Goal: Information Seeking & Learning: Find specific fact

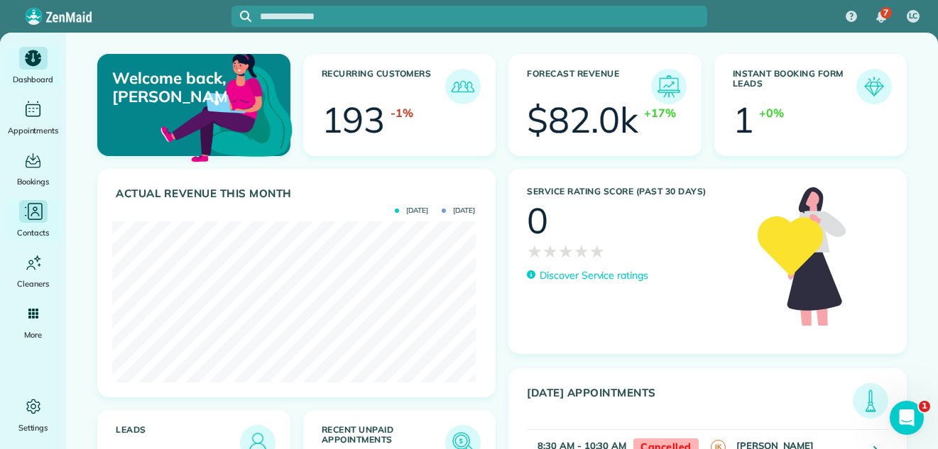
click at [36, 212] on icon "Main" at bounding box center [33, 211] width 21 height 21
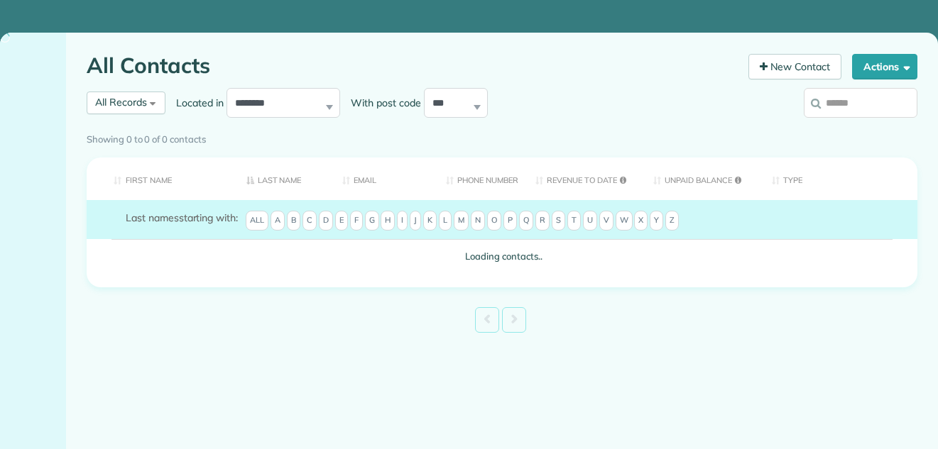
drag, startPoint x: 0, startPoint y: 0, endPoint x: 845, endPoint y: 101, distance: 851.4
click at [845, 101] on input "search" at bounding box center [860, 103] width 114 height 30
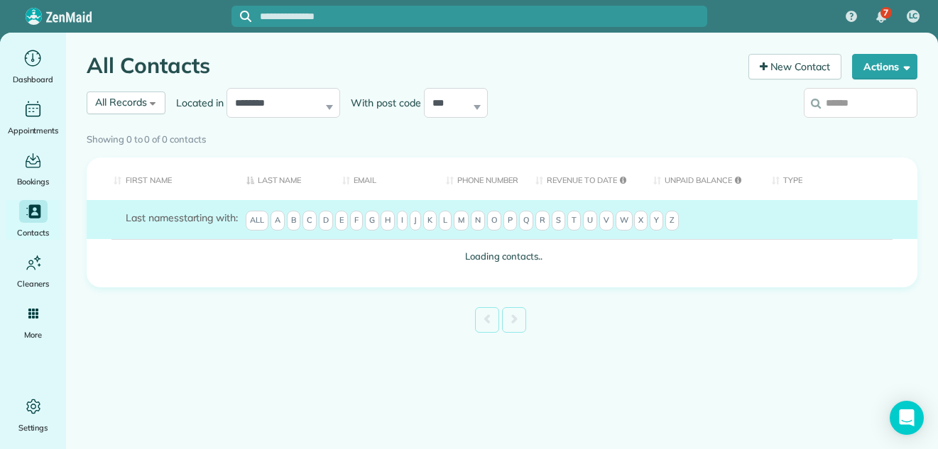
click at [844, 127] on div "Showing 0 to 0 of 0 contacts" at bounding box center [502, 137] width 830 height 20
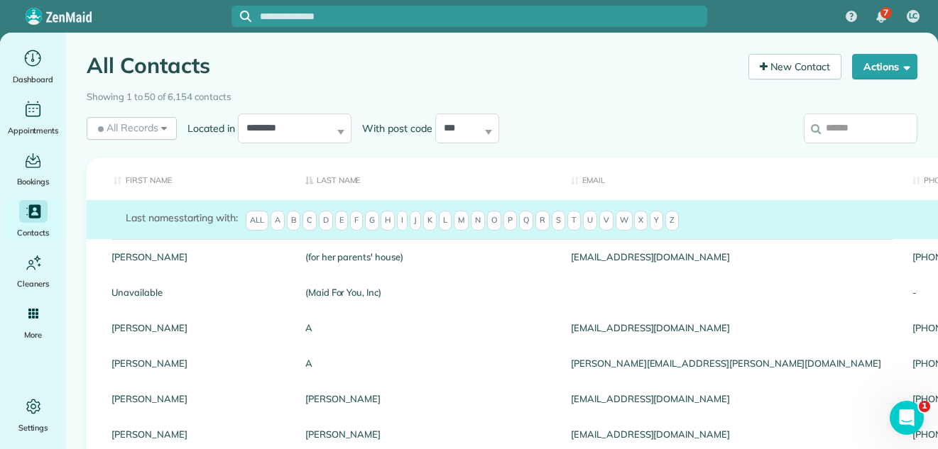
click at [839, 127] on input "search" at bounding box center [860, 129] width 114 height 30
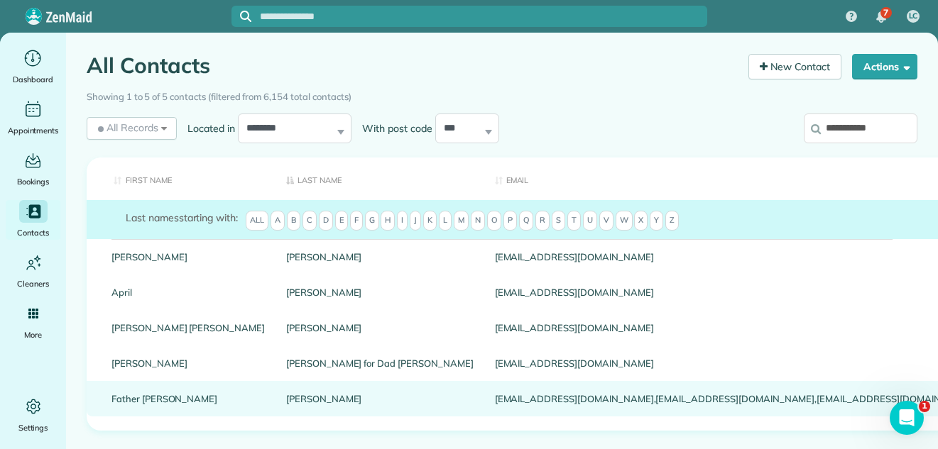
type input "**********"
click at [286, 404] on link "[PERSON_NAME]" at bounding box center [379, 399] width 187 height 10
